Goal: Ask a question: Seek information or help from site administrators or community

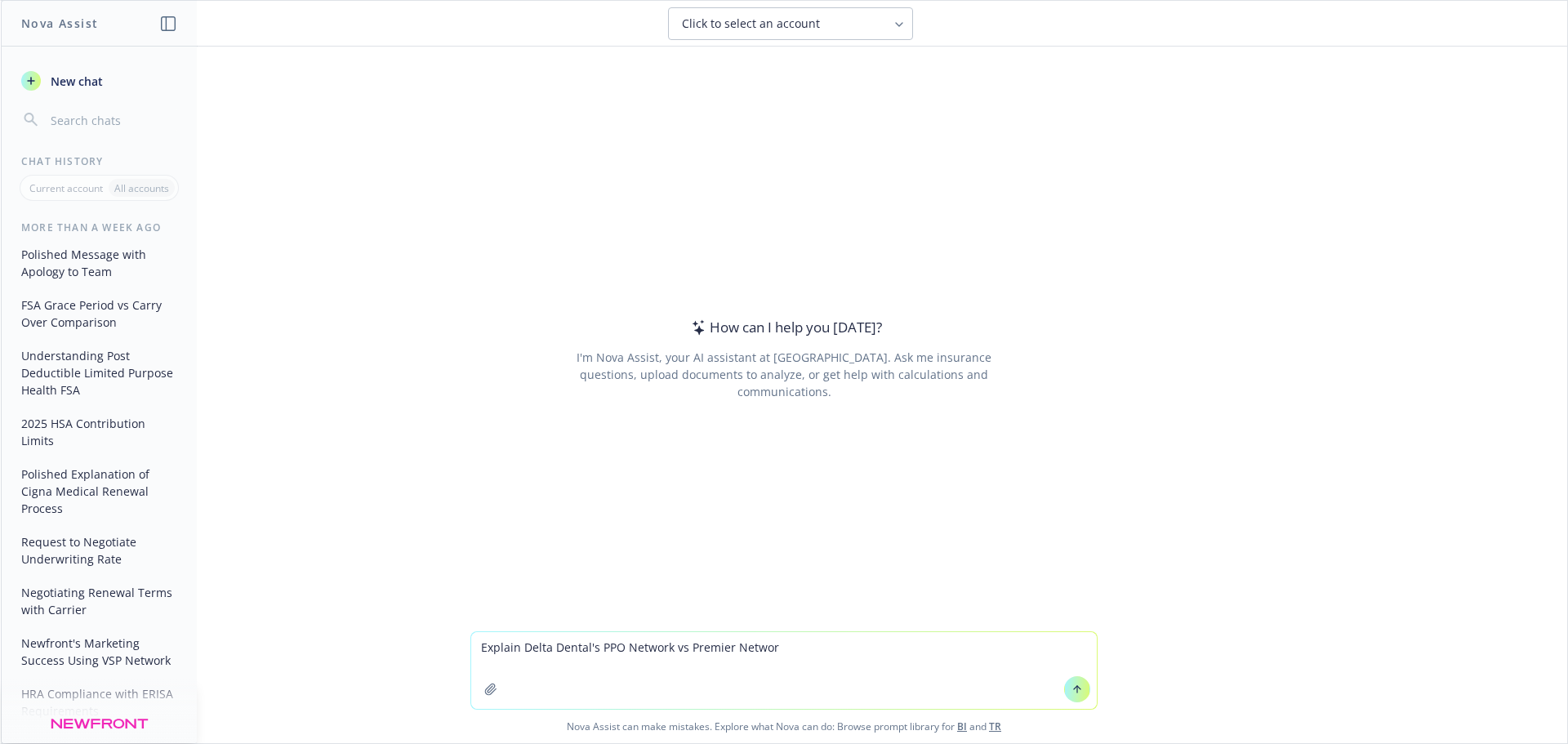
type textarea "Explain Delta Dental's PPO Network vs Premier Network"
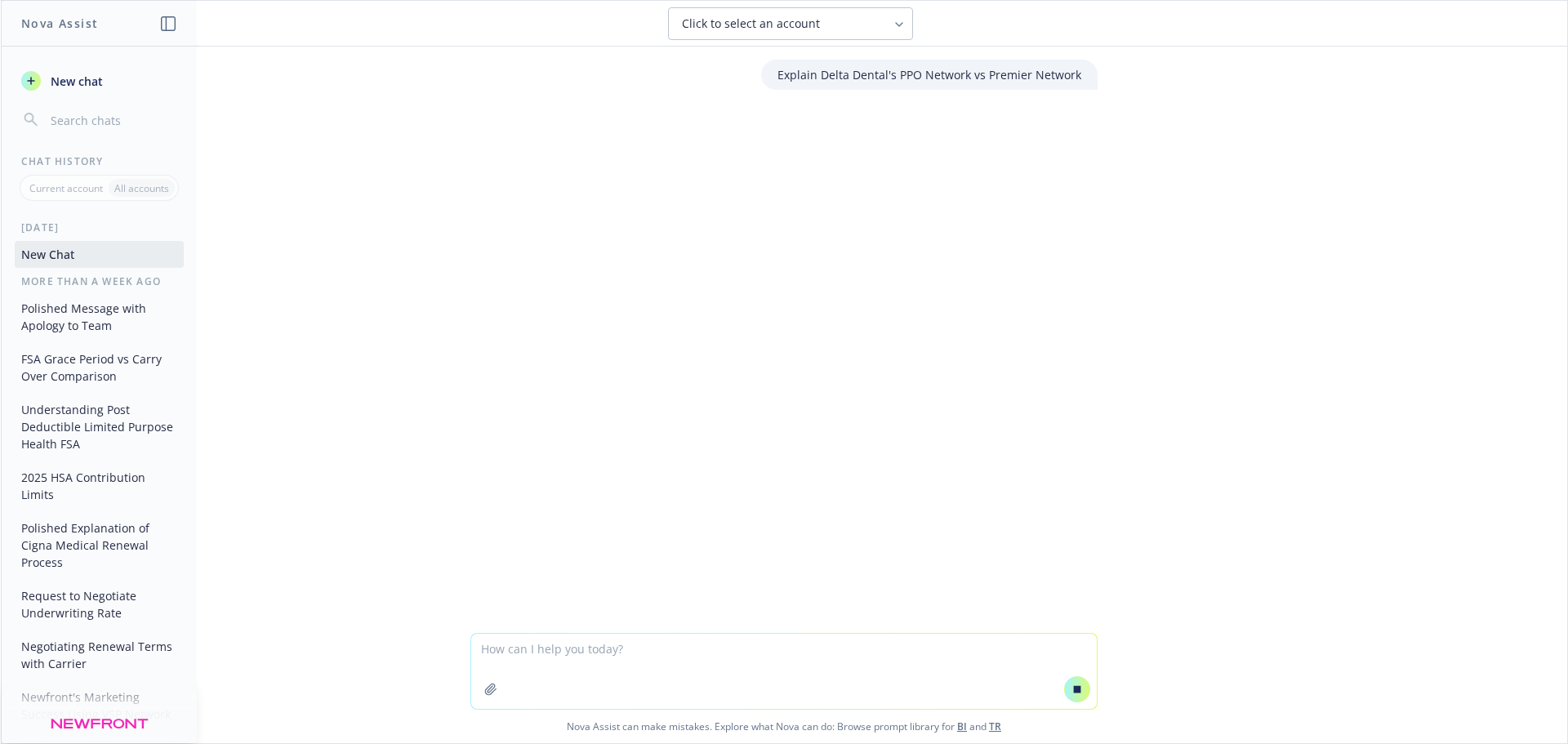
click at [900, 21] on icon at bounding box center [899, 24] width 13 height 13
click at [766, 23] on span "Click to select an account" at bounding box center [751, 24] width 138 height 17
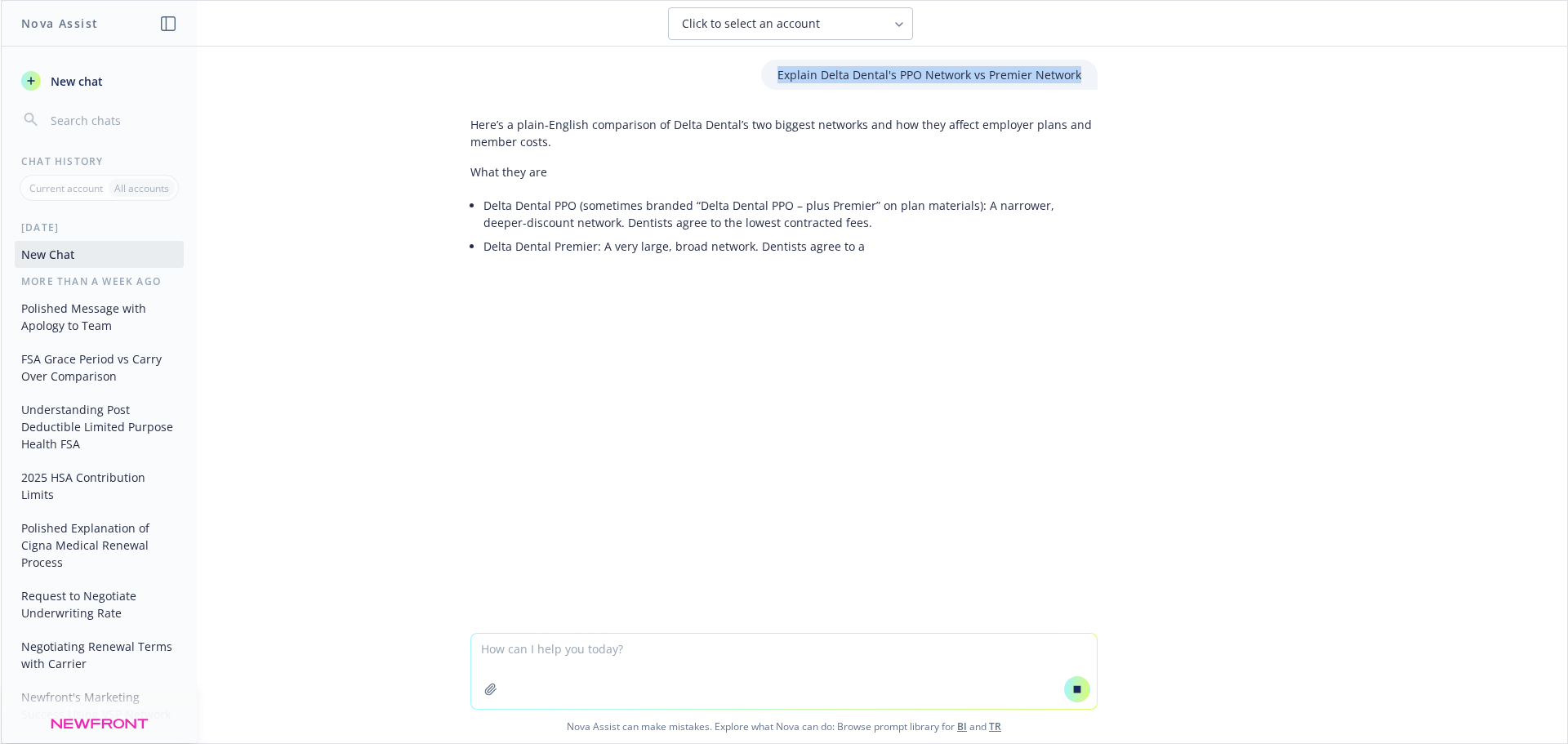
drag, startPoint x: 778, startPoint y: 72, endPoint x: 1090, endPoint y: 80, distance: 312.1
click at [1090, 80] on div "Explain Delta Dental's PPO Network vs Premier Network" at bounding box center [929, 75] width 337 height 30
